Goal: Task Accomplishment & Management: Manage account settings

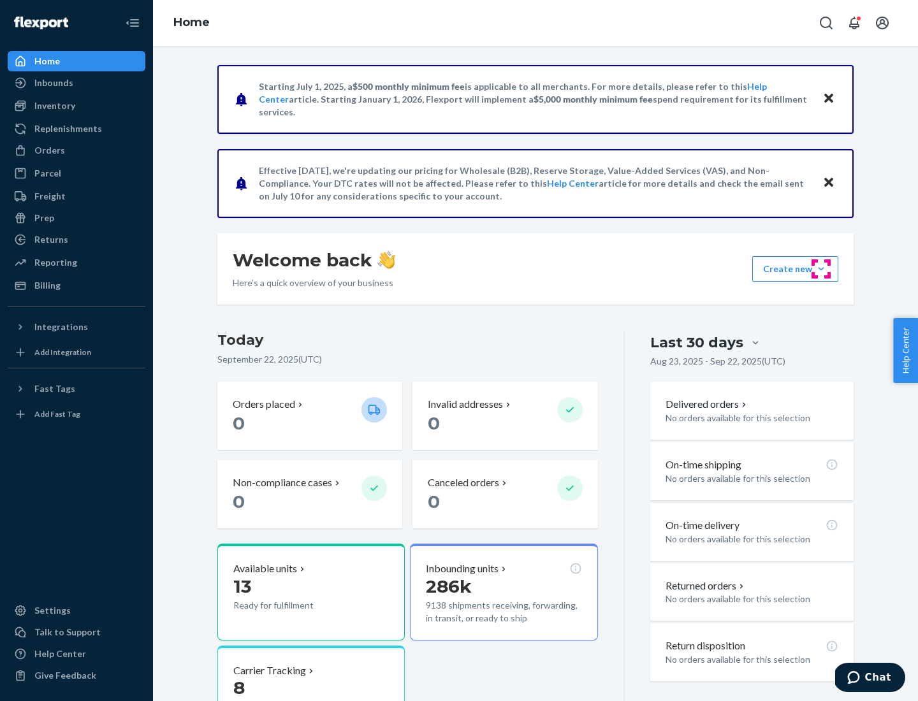
click at [821, 269] on button "Create new Create new inbound Create new order Create new product" at bounding box center [795, 268] width 86 height 25
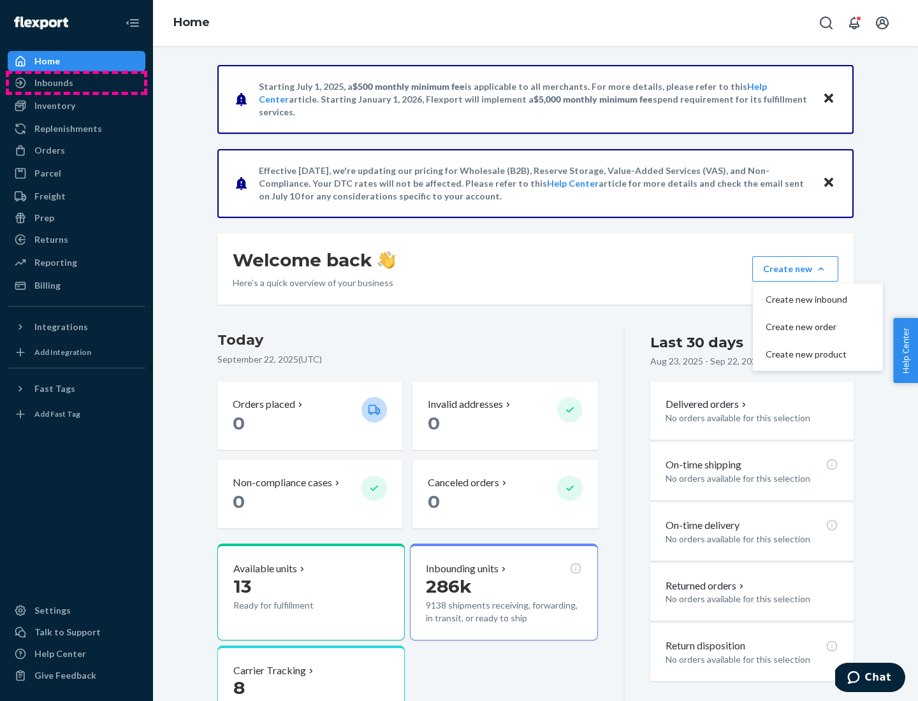
click at [76, 83] on div "Inbounds" at bounding box center [76, 83] width 135 height 18
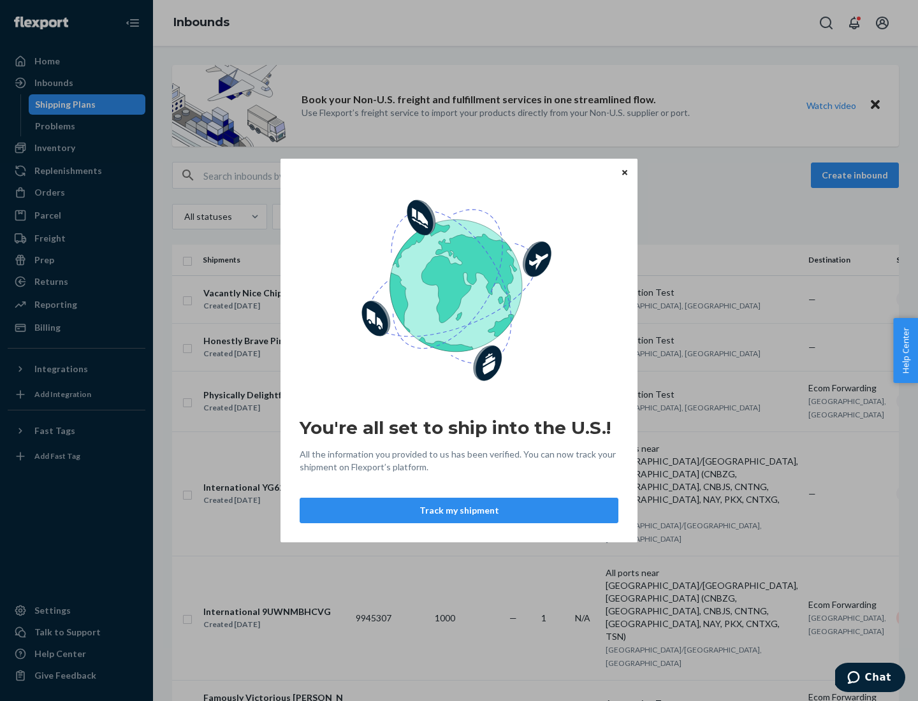
click at [459, 511] on button "Track my shipment" at bounding box center [459, 510] width 319 height 25
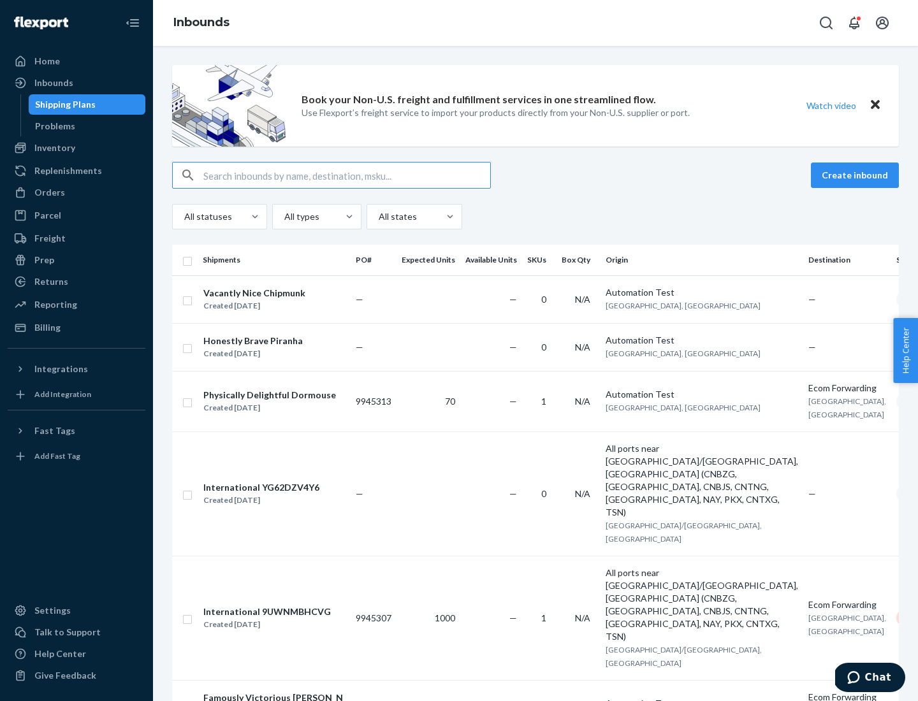
click at [857, 175] on button "Create inbound" at bounding box center [855, 175] width 88 height 25
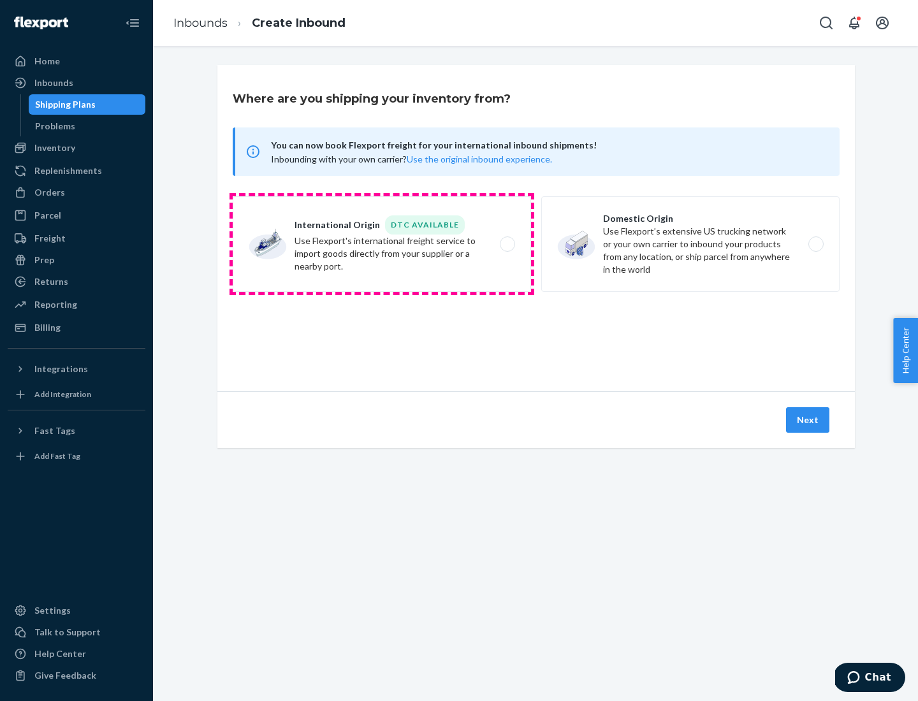
click at [382, 244] on label "International Origin DTC Available Use Flexport's international freight service…" at bounding box center [382, 244] width 298 height 96
click at [507, 244] on input "International Origin DTC Available Use Flexport's international freight service…" at bounding box center [511, 244] width 8 height 8
radio input "true"
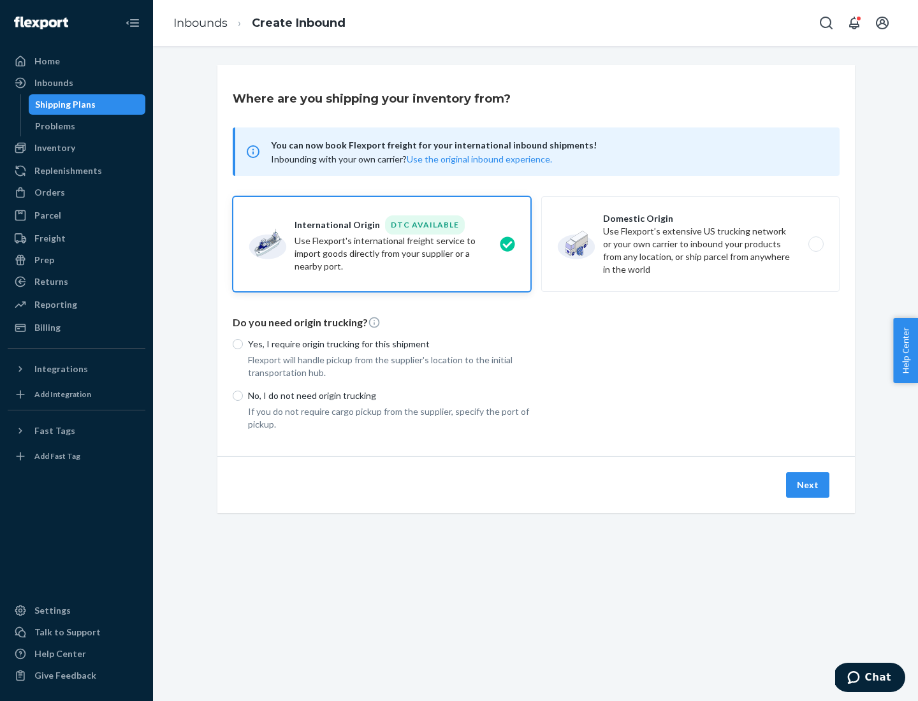
click at [389, 395] on p "No, I do not need origin trucking" at bounding box center [389, 395] width 283 height 13
click at [243, 395] on input "No, I do not need origin trucking" at bounding box center [238, 396] width 10 height 10
radio input "true"
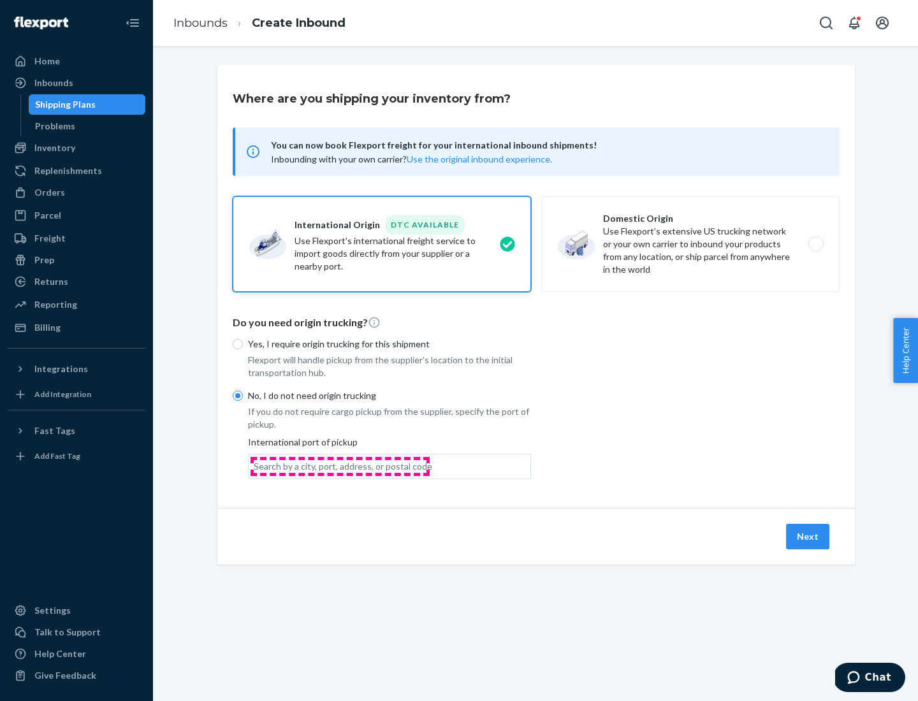
click at [340, 466] on div "Search by a city, port, address, or postal code" at bounding box center [343, 466] width 178 height 13
click at [255, 466] on input "Search by a city, port, address, or postal code" at bounding box center [254, 466] width 1 height 13
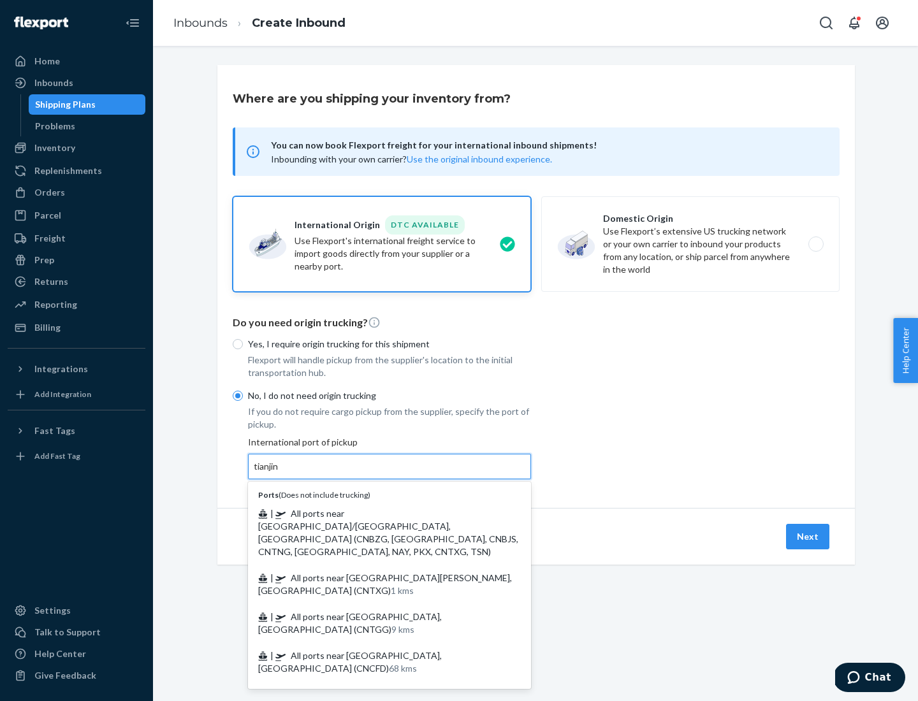
click at [377, 513] on span "| All ports near [GEOGRAPHIC_DATA]/[GEOGRAPHIC_DATA], [GEOGRAPHIC_DATA] (CNBZG,…" at bounding box center [388, 532] width 260 height 49
click at [280, 473] on input "tianjin" at bounding box center [267, 466] width 26 height 13
type input "All ports near [GEOGRAPHIC_DATA]/[GEOGRAPHIC_DATA], [GEOGRAPHIC_DATA] (CNBZG, […"
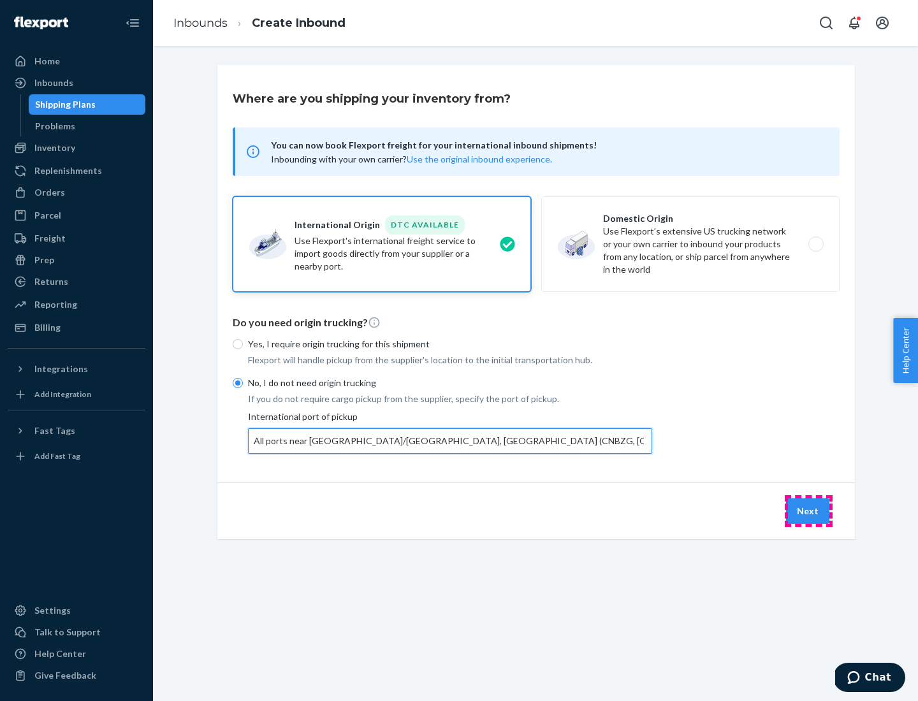
click at [808, 511] on button "Next" at bounding box center [807, 510] width 43 height 25
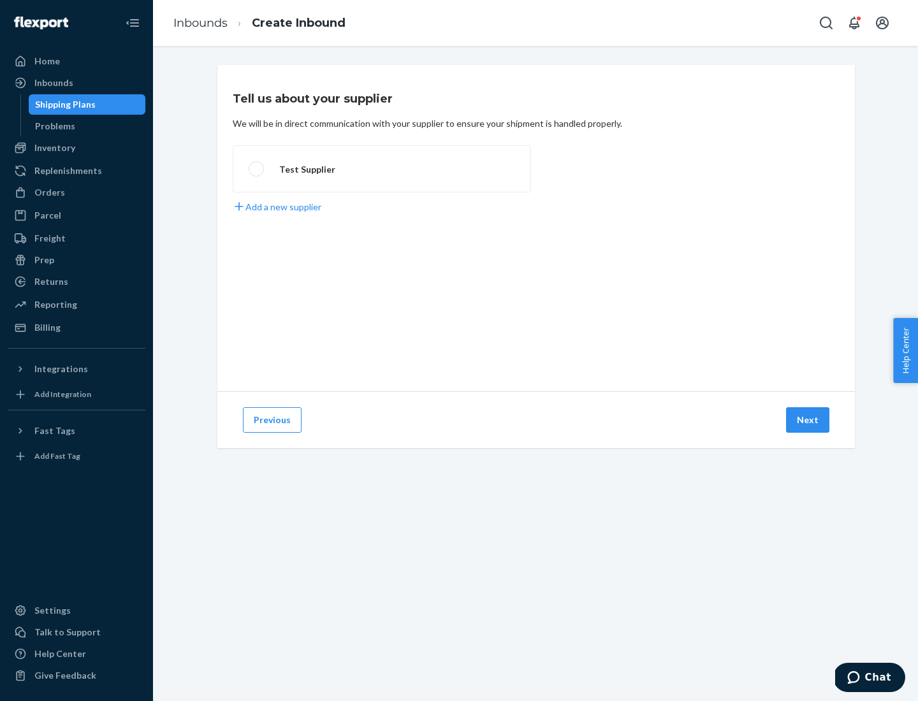
click at [382, 169] on label "Test Supplier" at bounding box center [382, 168] width 298 height 47
click at [257, 169] on input "Test Supplier" at bounding box center [253, 169] width 8 height 8
radio input "true"
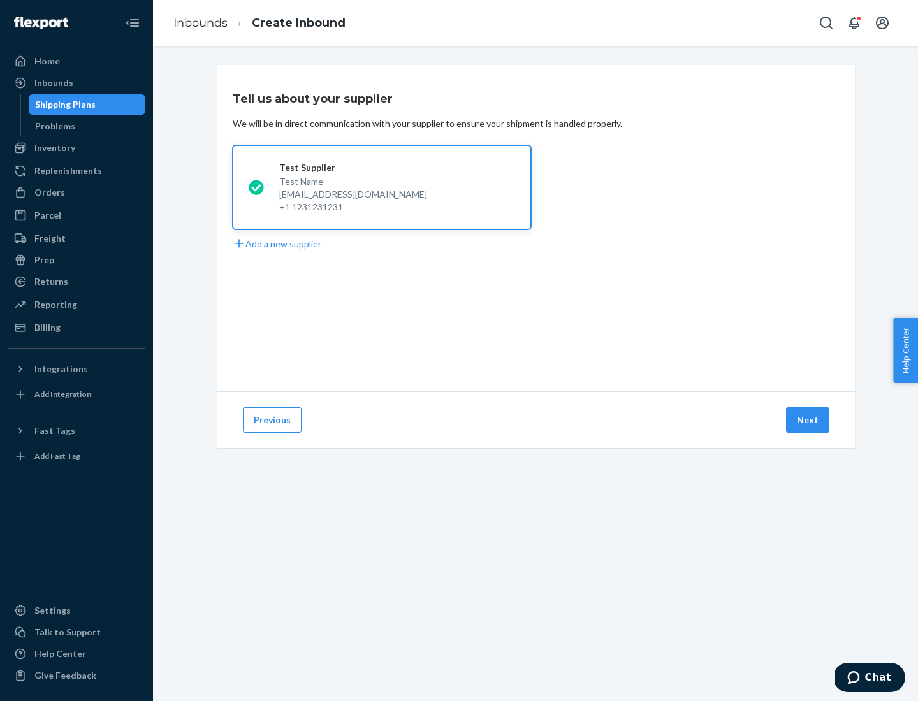
click at [808, 420] on button "Next" at bounding box center [807, 419] width 43 height 25
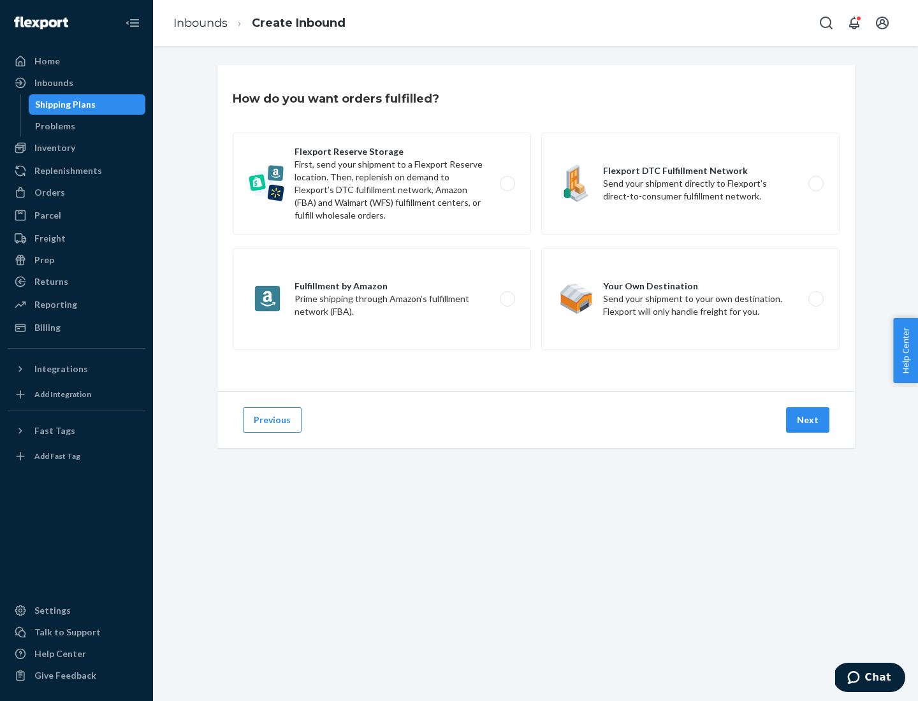
click at [382, 184] on label "Flexport Reserve Storage First, send your shipment to a Flexport Reserve locati…" at bounding box center [382, 184] width 298 height 102
click at [507, 184] on input "Flexport Reserve Storage First, send your shipment to a Flexport Reserve locati…" at bounding box center [511, 184] width 8 height 8
radio input "true"
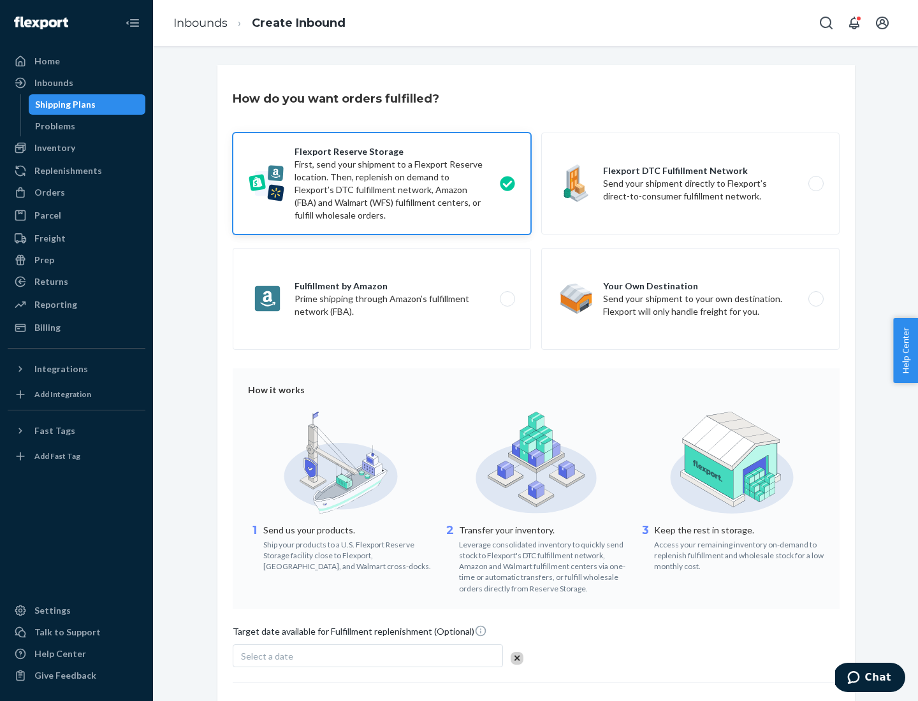
scroll to position [105, 0]
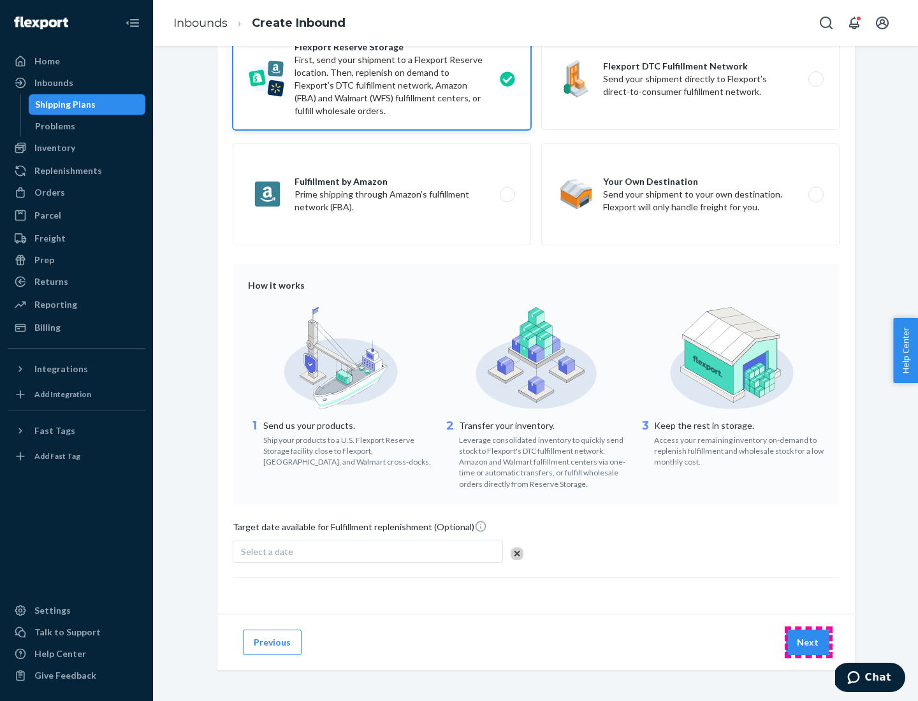
click at [808, 642] on button "Next" at bounding box center [807, 642] width 43 height 25
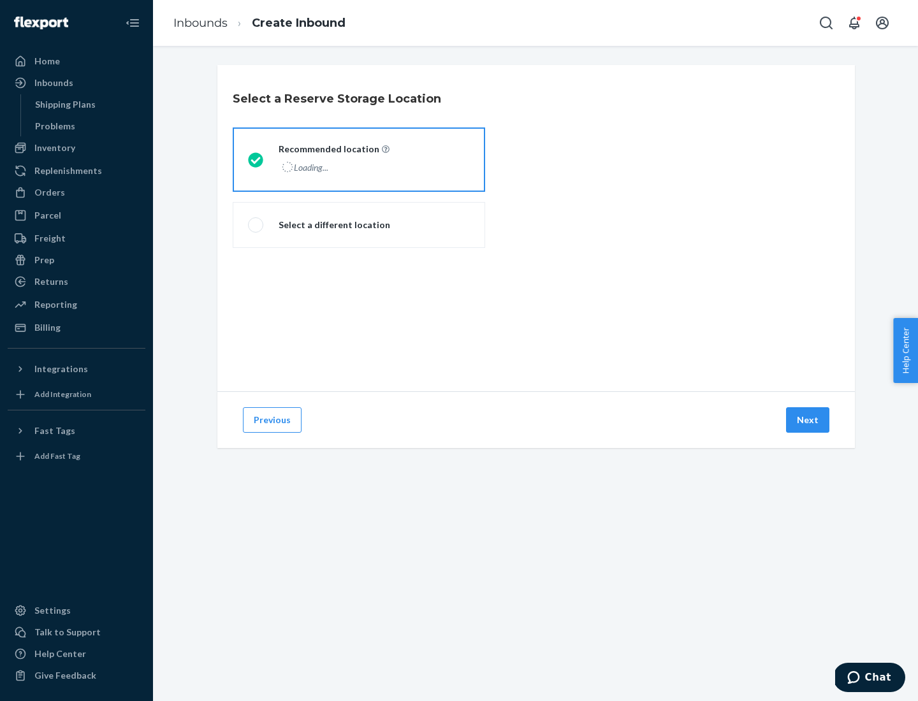
click at [359, 159] on div "Loading..." at bounding box center [333, 167] width 108 height 18
click at [256, 159] on input "Recommended location Loading..." at bounding box center [252, 160] width 8 height 8
click at [808, 420] on button "Next" at bounding box center [807, 419] width 43 height 25
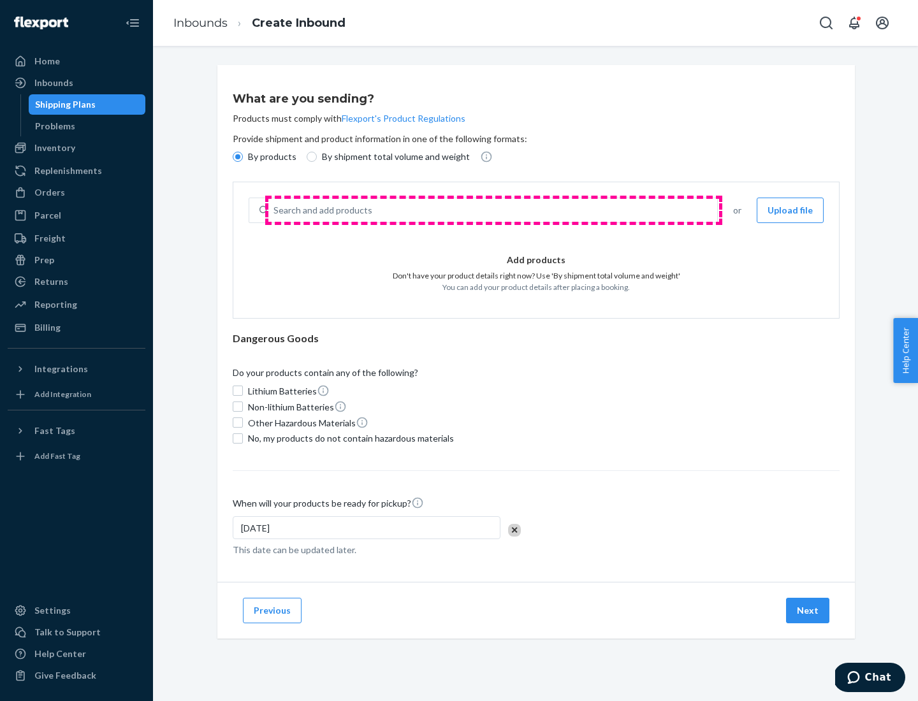
click at [493, 210] on div "Search and add products" at bounding box center [492, 210] width 449 height 23
click at [275, 210] on input "Search and add products" at bounding box center [273, 210] width 1 height 13
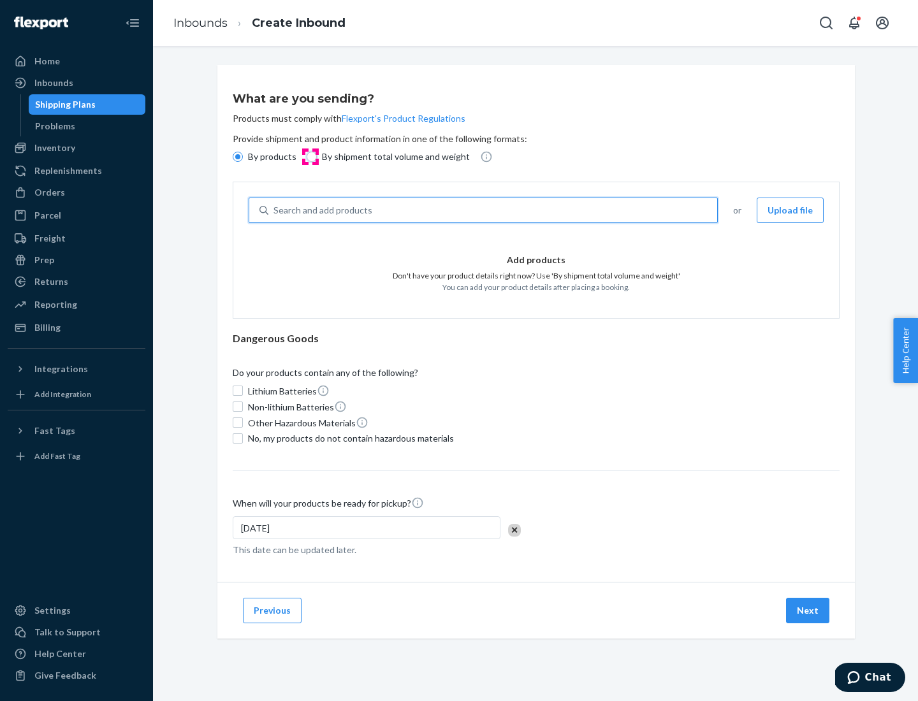
click at [310, 157] on input "By shipment total volume and weight" at bounding box center [312, 157] width 10 height 10
radio input "true"
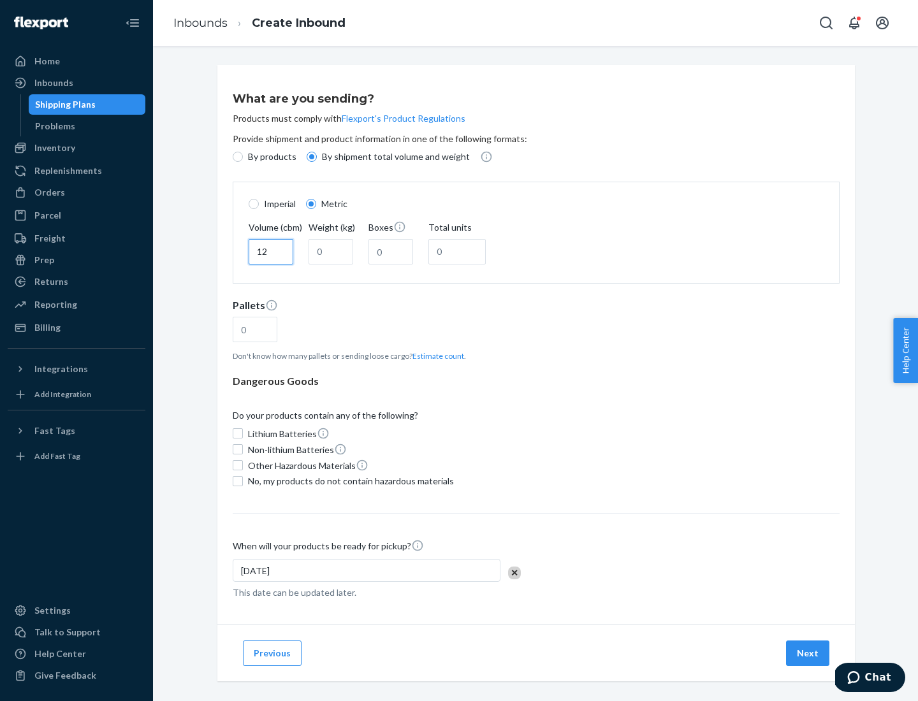
type input "12"
type input "22"
type input "222"
type input "121"
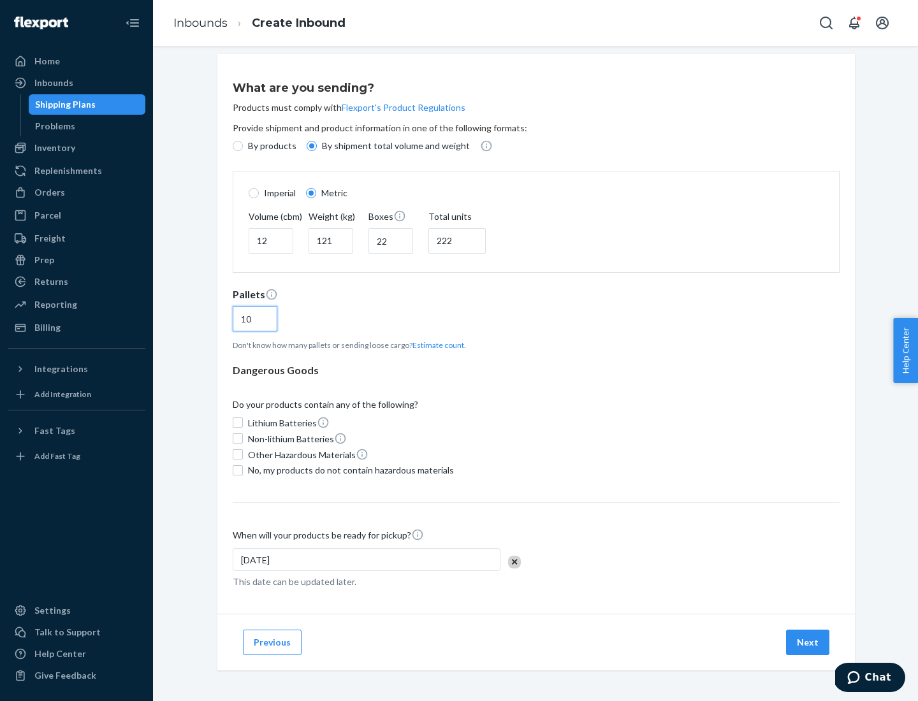
type input "10"
click at [349, 470] on span "No, my products do not contain hazardous materials" at bounding box center [351, 470] width 206 height 13
click at [243, 470] on input "No, my products do not contain hazardous materials" at bounding box center [238, 470] width 10 height 10
checkbox input "true"
click at [808, 642] on button "Next" at bounding box center [807, 642] width 43 height 25
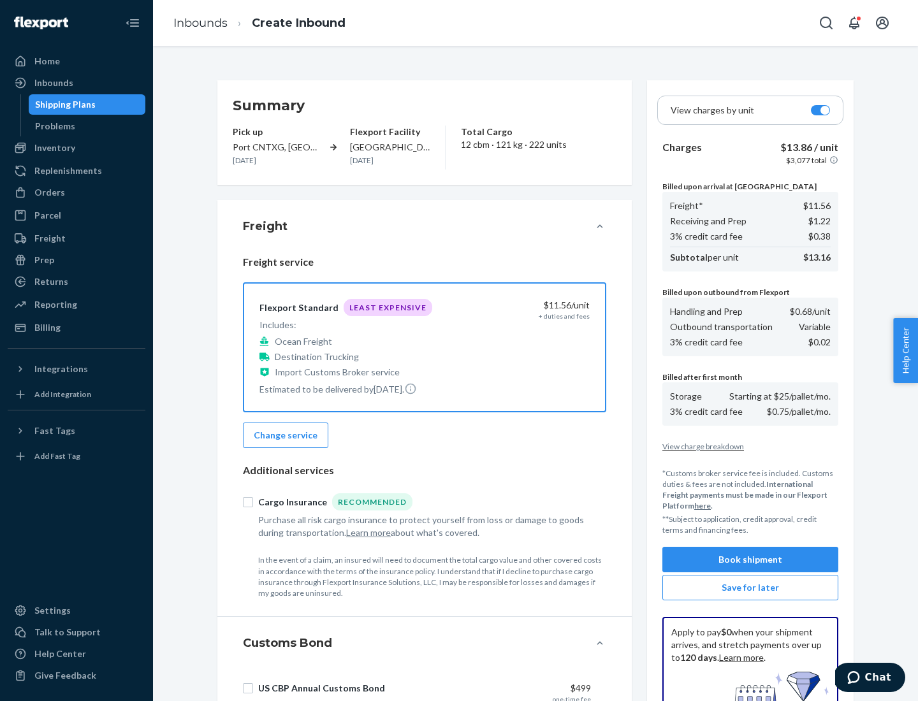
scroll to position [186, 0]
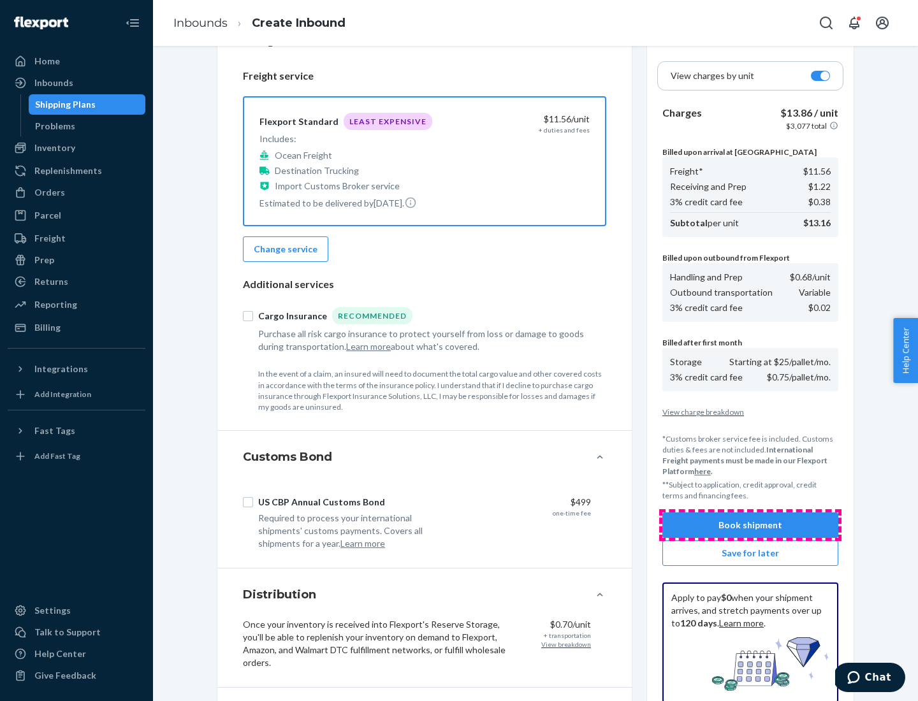
click at [750, 525] on button "Book shipment" at bounding box center [750, 524] width 176 height 25
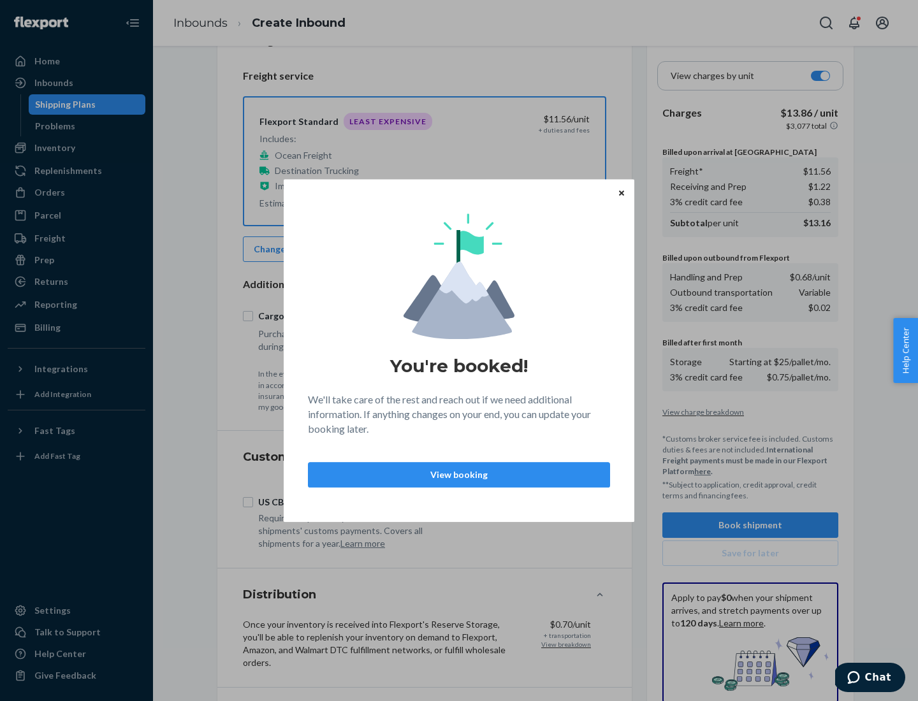
click at [459, 474] on p "View booking" at bounding box center [459, 474] width 280 height 13
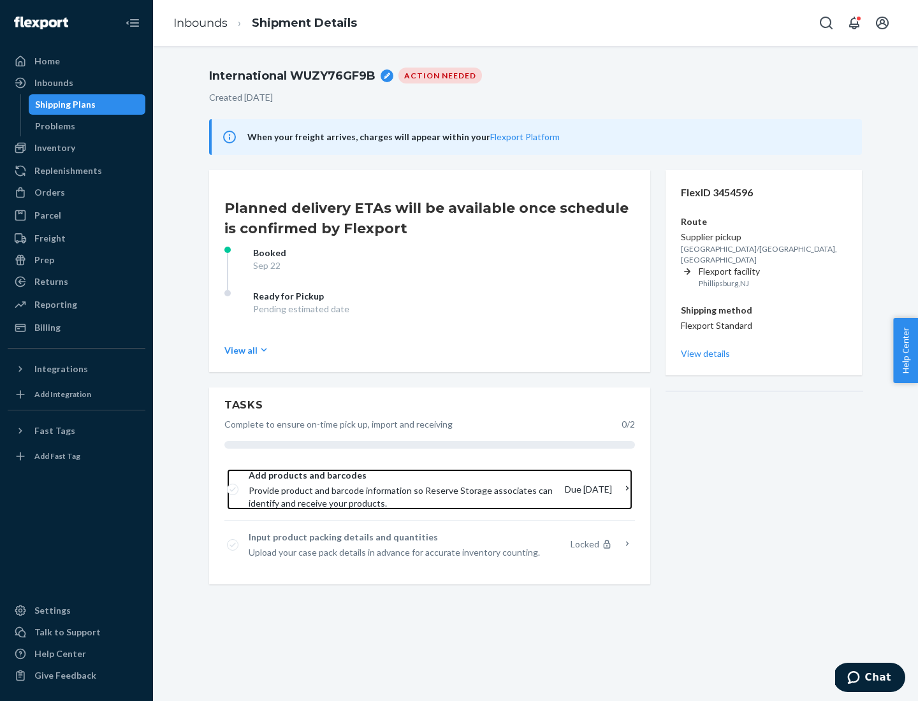
click at [403, 489] on span "Provide product and barcode information so Reserve Storage associates can ident…" at bounding box center [402, 496] width 306 height 25
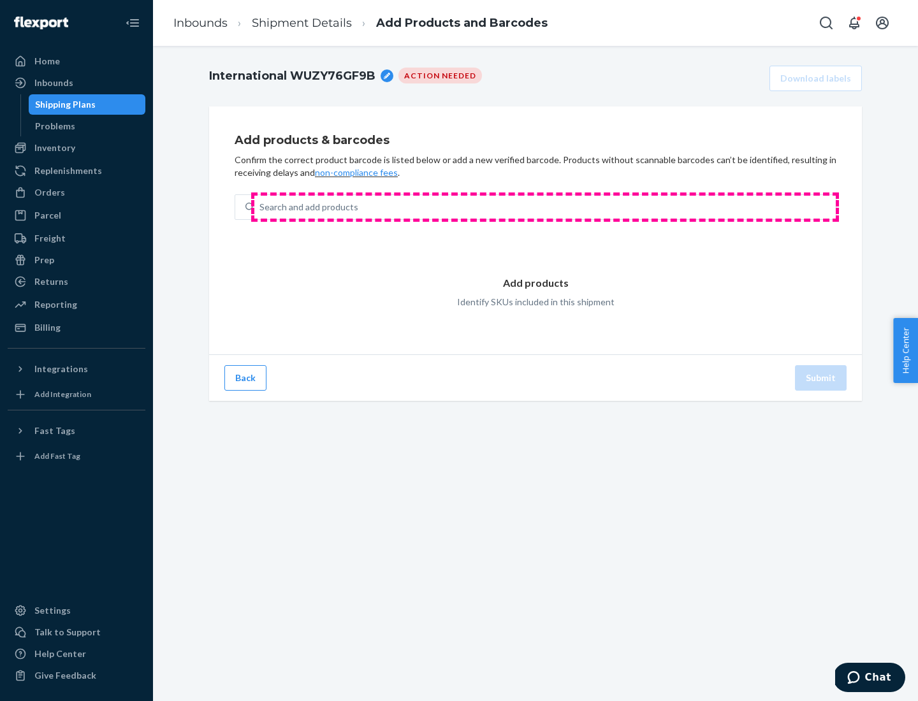
click at [545, 207] on div "Search and add products" at bounding box center [544, 207] width 581 height 23
click at [261, 207] on input "Search and add products" at bounding box center [259, 207] width 1 height 13
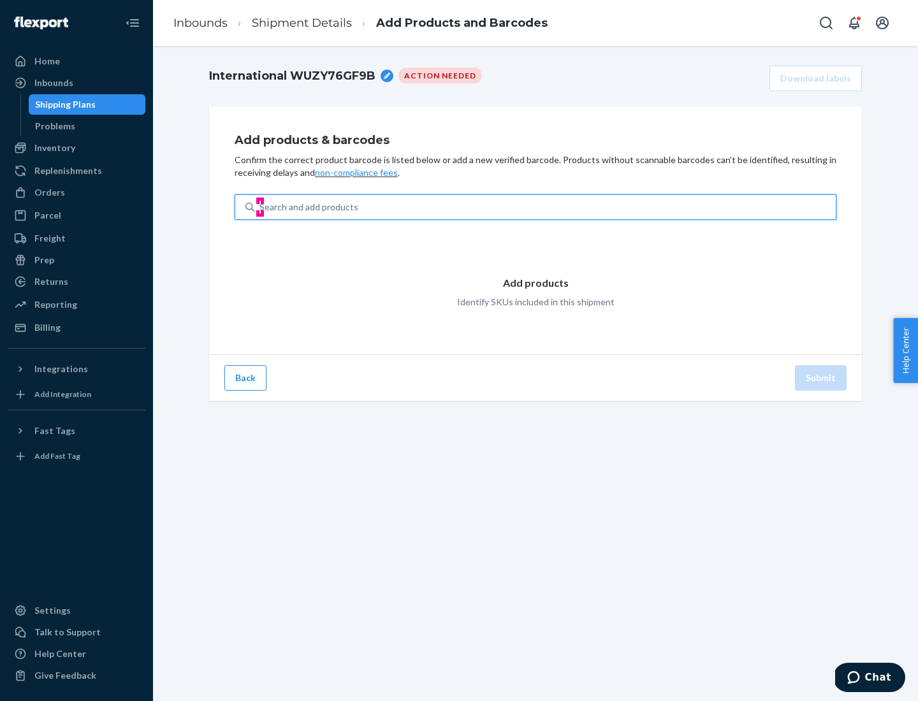
type input "test"
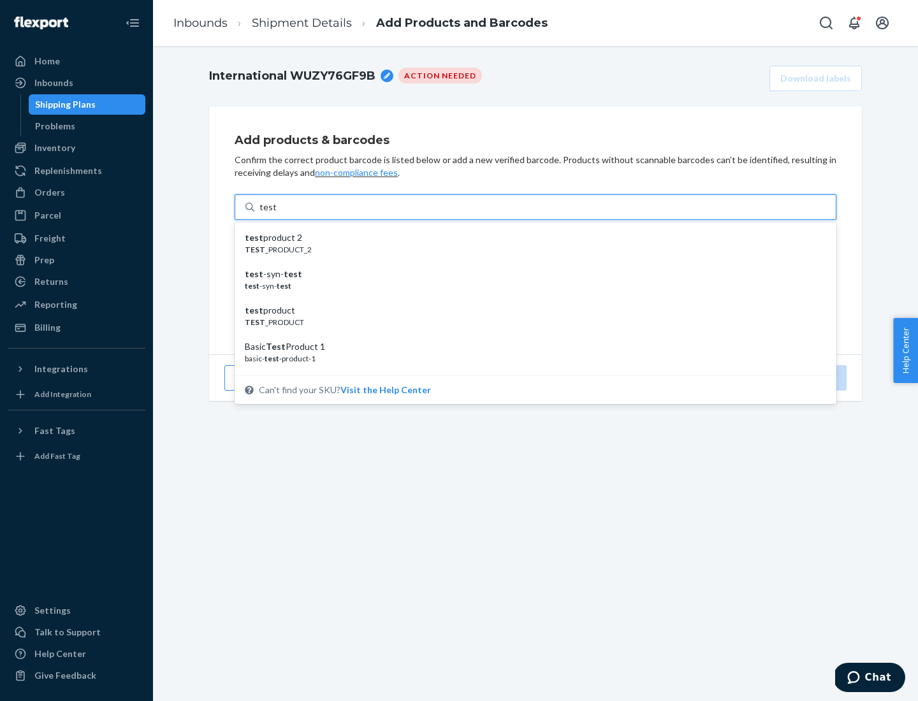
scroll to position [48, 0]
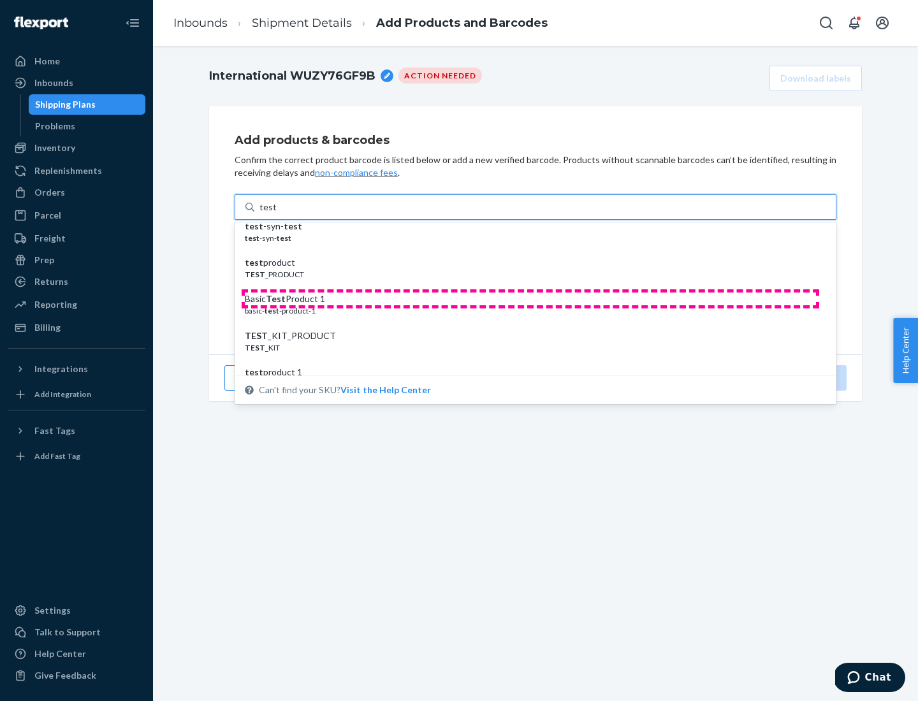
click at [530, 299] on div "Basic Test Product 1" at bounding box center [530, 299] width 571 height 13
click at [276, 214] on input "test" at bounding box center [267, 207] width 17 height 13
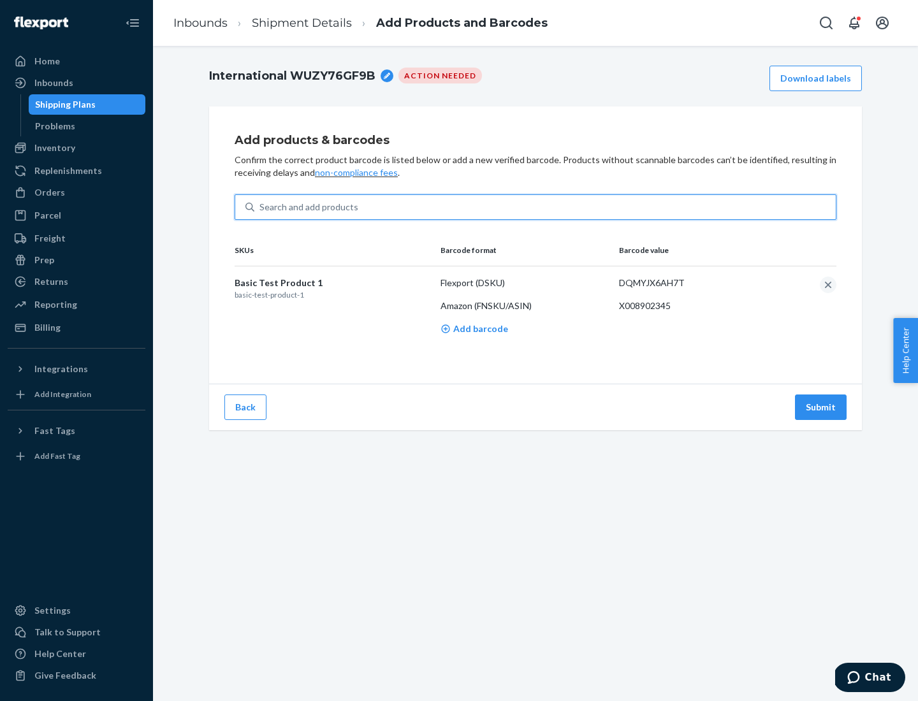
click at [821, 407] on button "Submit" at bounding box center [821, 407] width 52 height 25
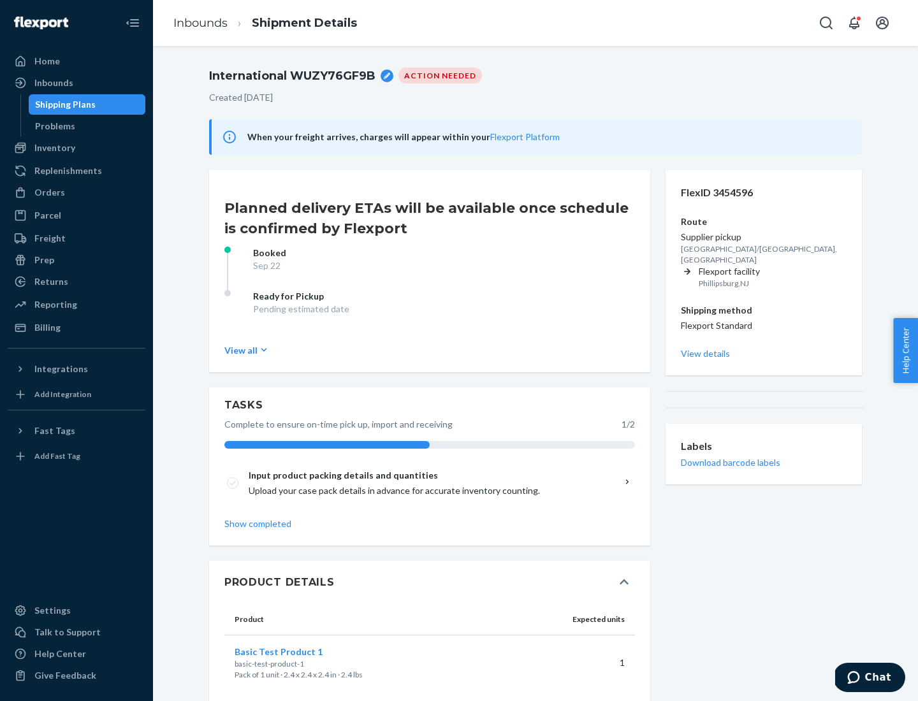
scroll to position [22, 0]
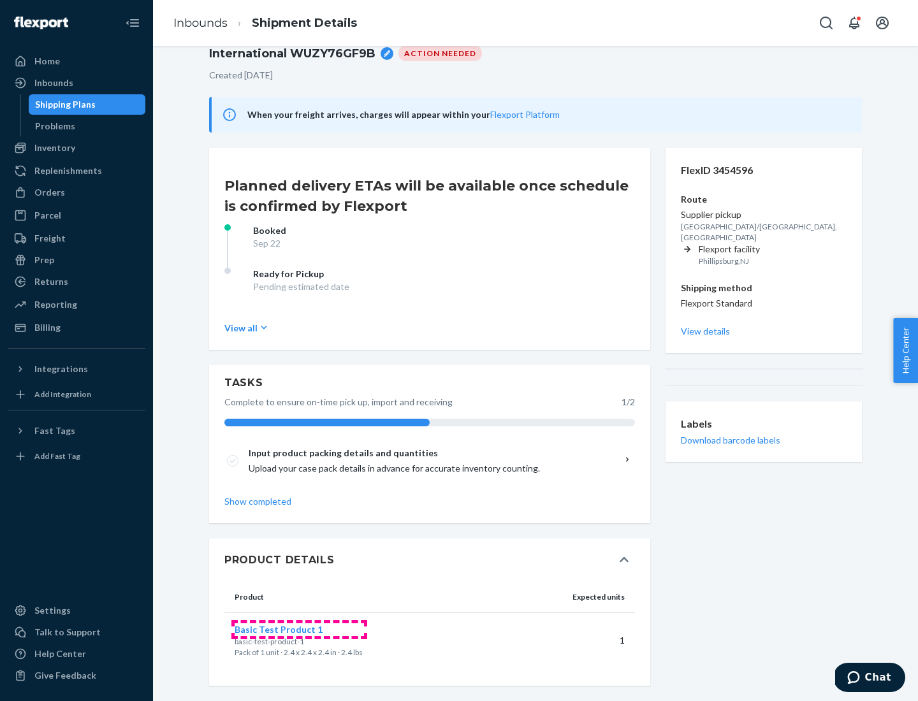
click at [299, 629] on span "Basic Test Product 1" at bounding box center [279, 629] width 88 height 11
